Goal: Task Accomplishment & Management: Use online tool/utility

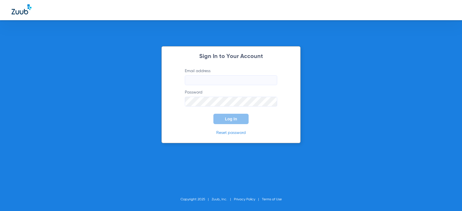
type input "[EMAIL_ADDRESS][DOMAIN_NAME]"
click at [226, 117] on span "Log In" at bounding box center [231, 119] width 12 height 5
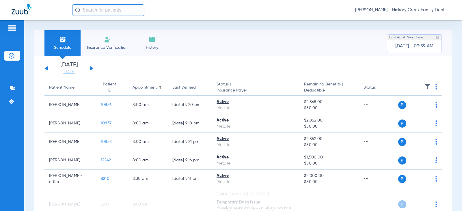
click at [100, 36] on li "Insurance Verification" at bounding box center [107, 43] width 53 height 26
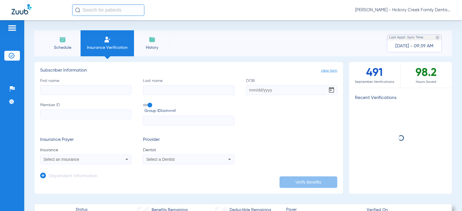
click at [66, 43] on li "Schedule" at bounding box center [62, 43] width 36 height 26
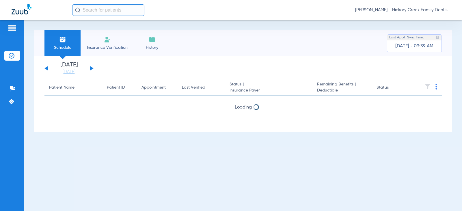
click at [93, 69] on button at bounding box center [91, 68] width 3 height 4
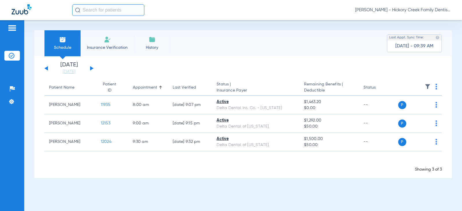
click at [93, 69] on button at bounding box center [91, 68] width 3 height 4
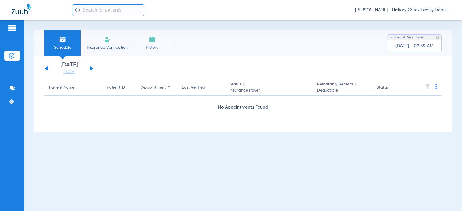
click at [93, 69] on button at bounding box center [91, 68] width 3 height 4
